Goal: Task Accomplishment & Management: Manage account settings

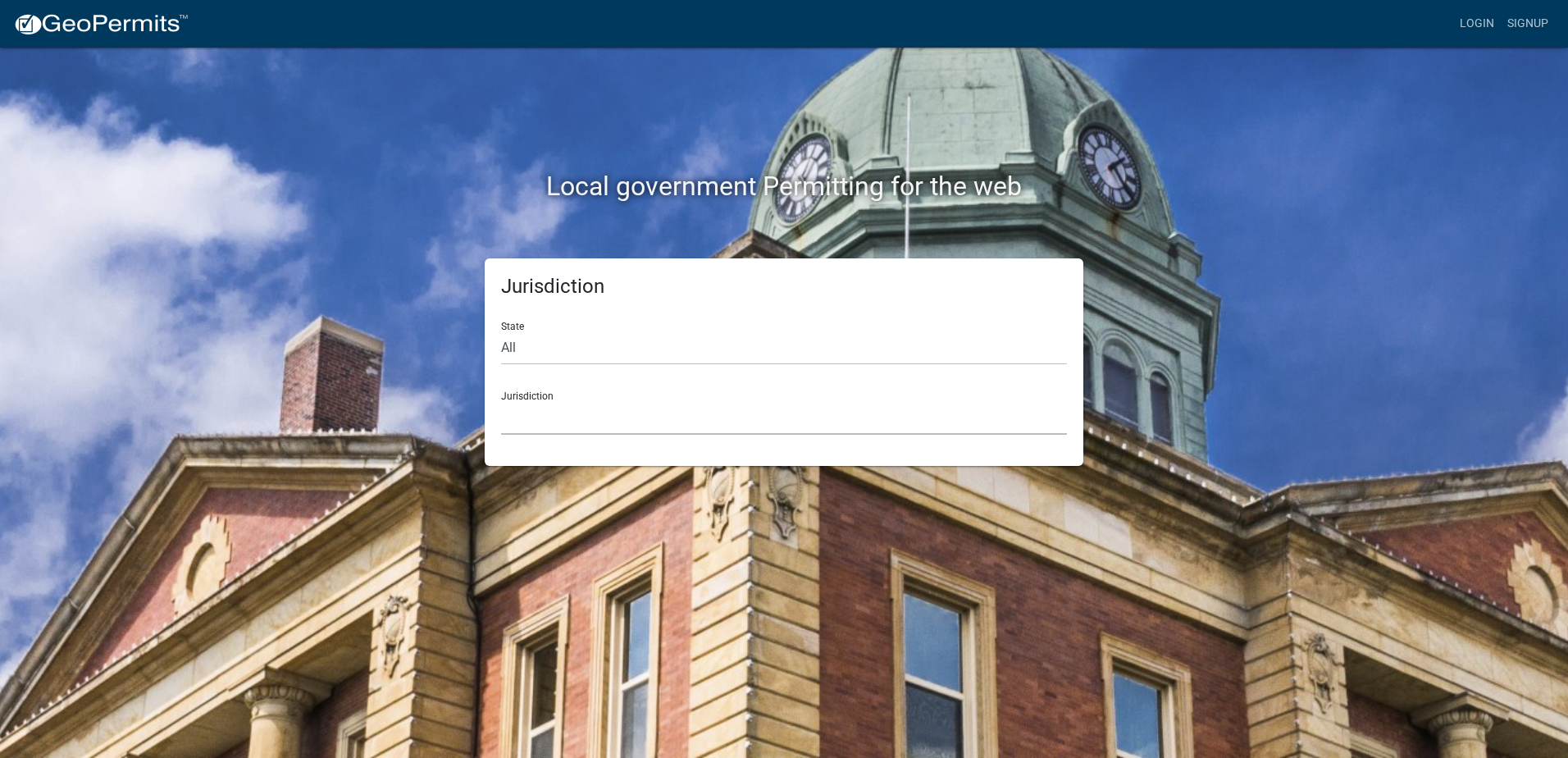
click at [617, 433] on select "[GEOGRAPHIC_DATA], [US_STATE] [GEOGRAPHIC_DATA], [US_STATE][PERSON_NAME][GEOGRA…" at bounding box center [783, 418] width 565 height 34
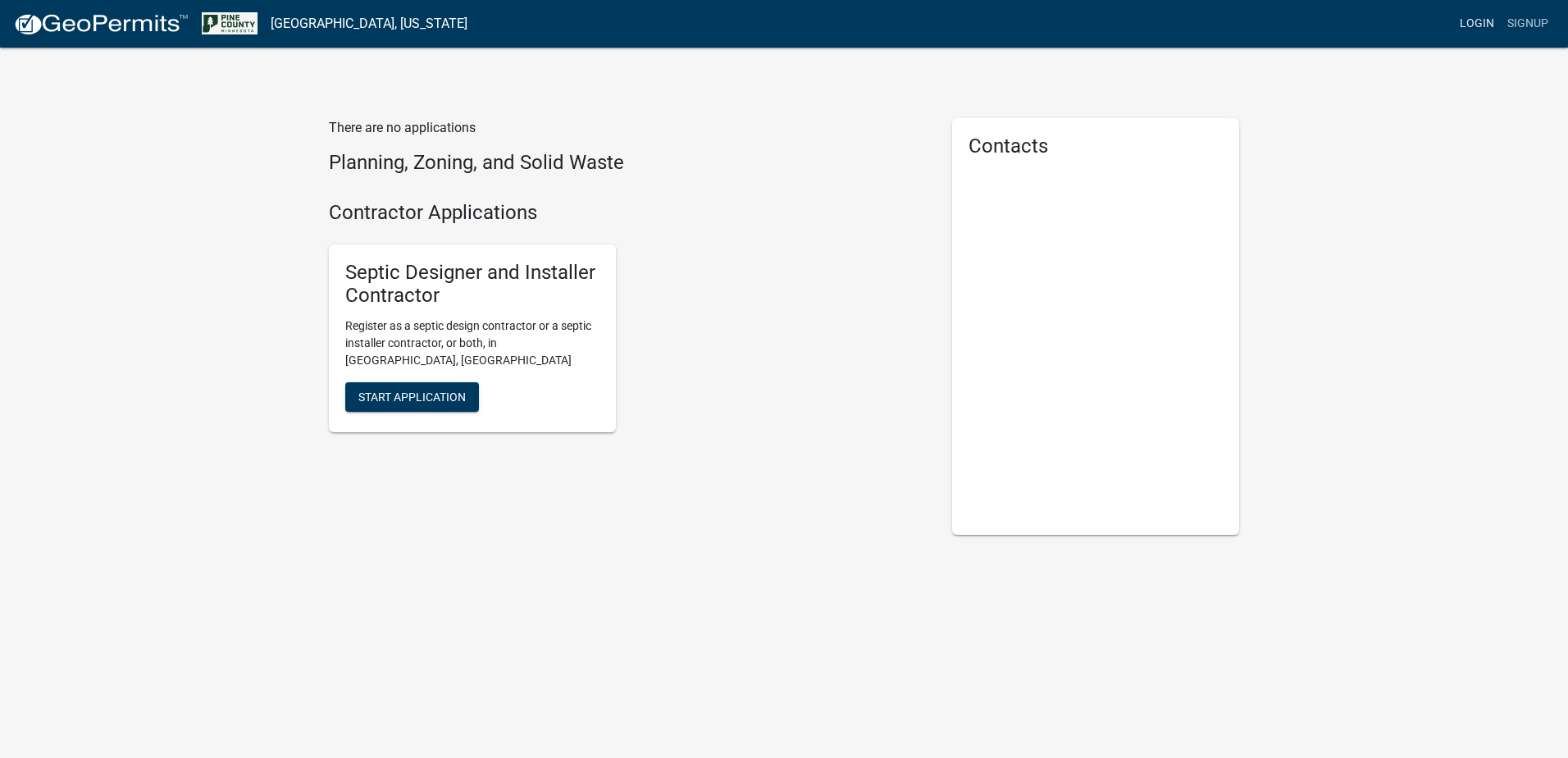
click at [1481, 26] on link "Login" at bounding box center [1476, 23] width 48 height 31
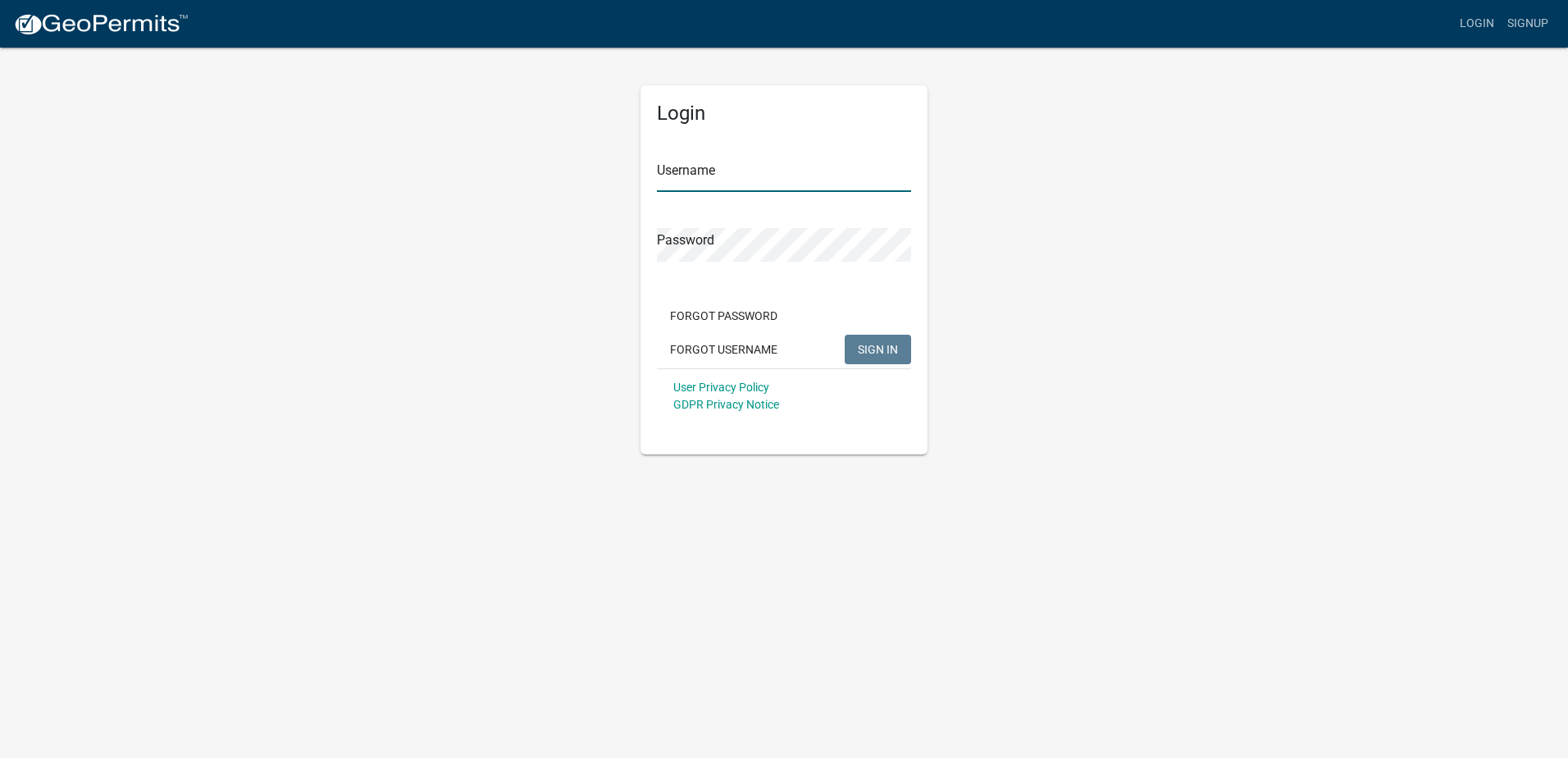
type input "JButterfield"
click at [897, 348] on span "SIGN IN" at bounding box center [878, 349] width 40 height 13
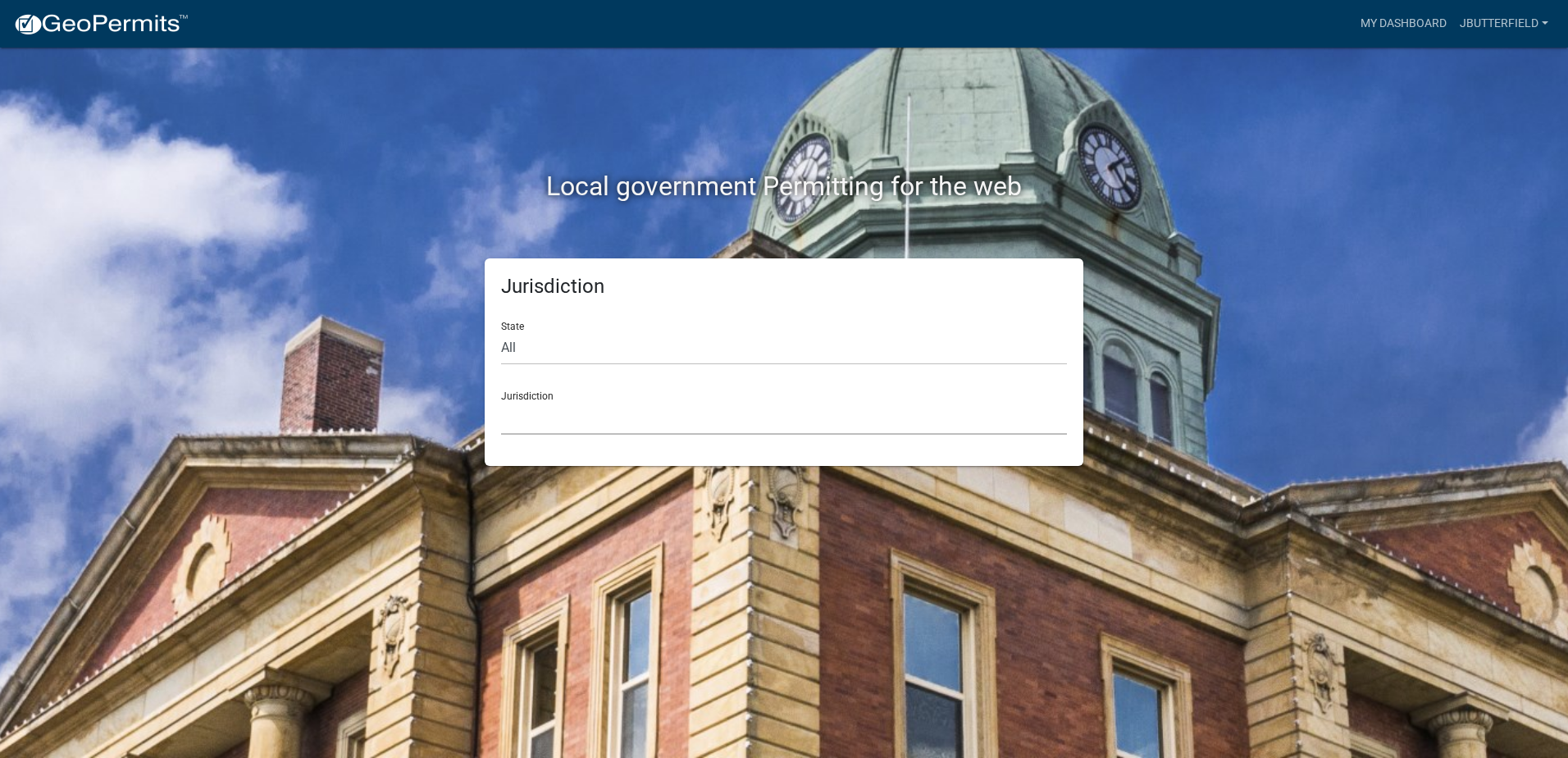
click at [800, 412] on select "[GEOGRAPHIC_DATA], [US_STATE] [GEOGRAPHIC_DATA], [US_STATE][PERSON_NAME][GEOGRA…" at bounding box center [783, 418] width 565 height 34
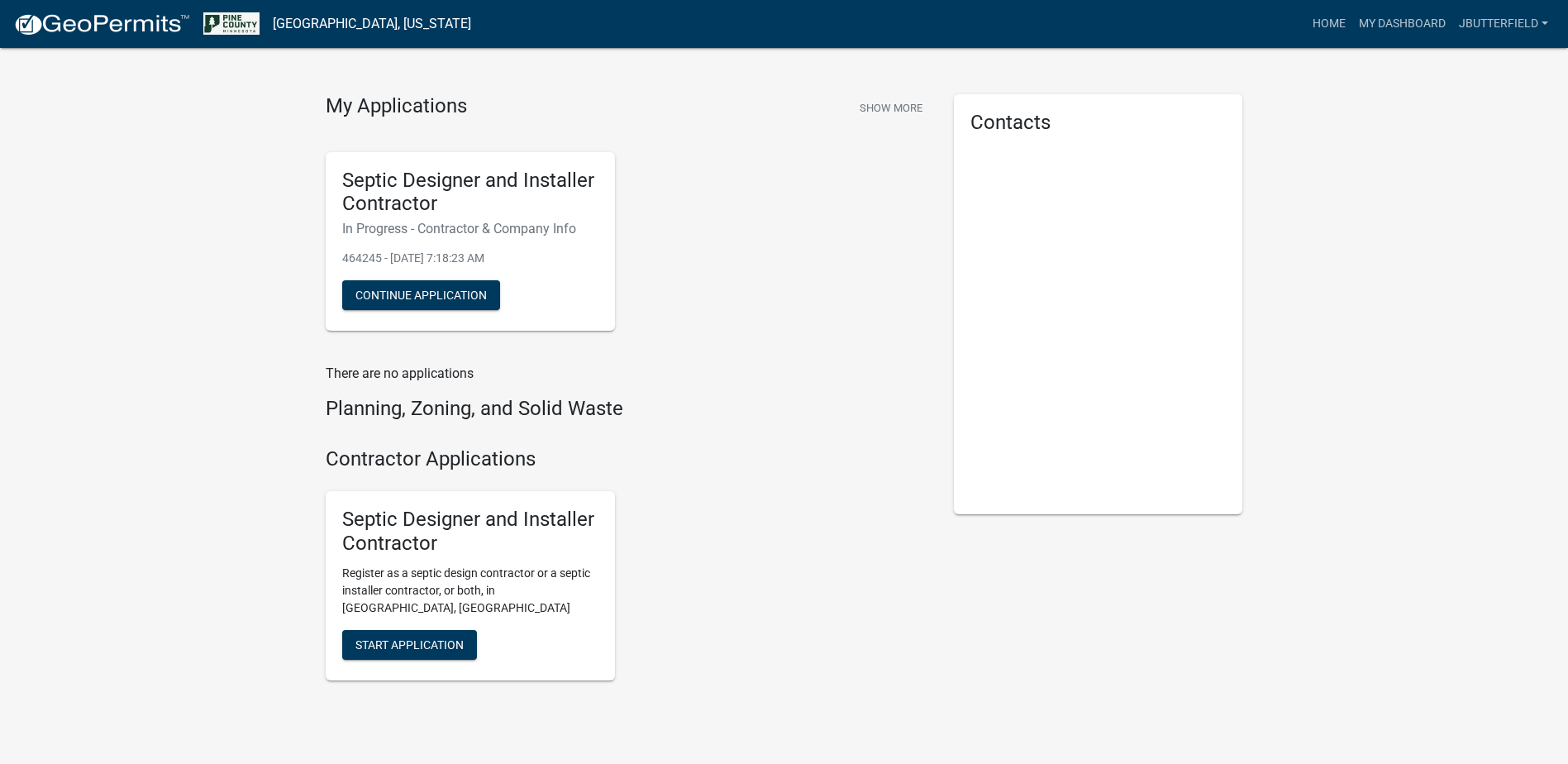
scroll to position [66, 0]
